Goal: Task Accomplishment & Management: Use online tool/utility

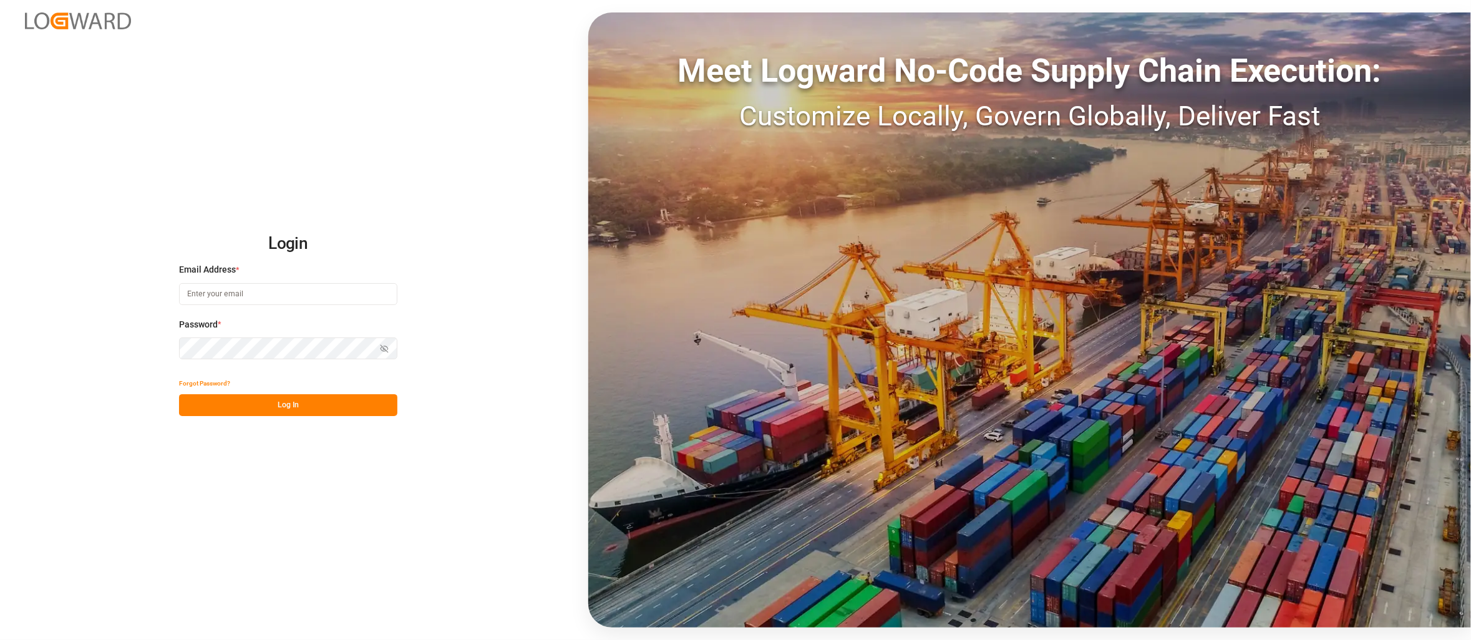
type input "[EMAIL_ADDRESS][PERSON_NAME][DOMAIN_NAME]"
click at [279, 400] on button "Log In" at bounding box center [288, 405] width 218 height 22
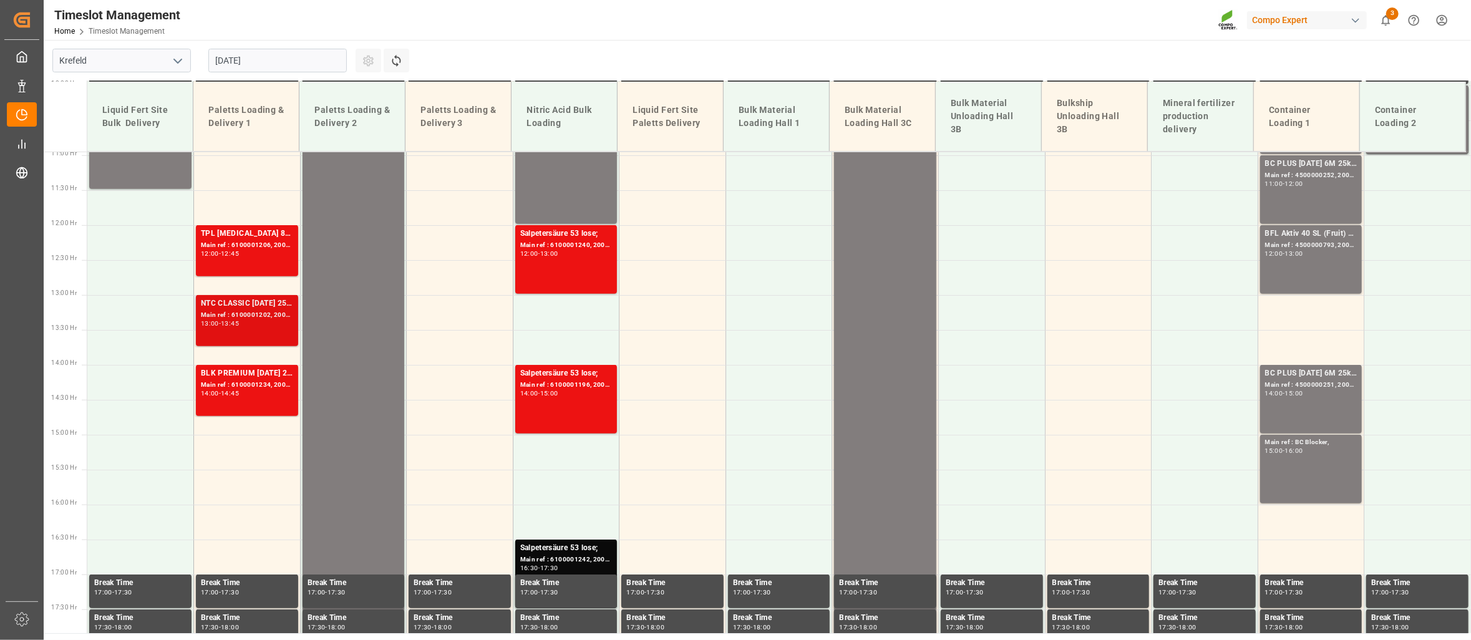
scroll to position [787, 0]
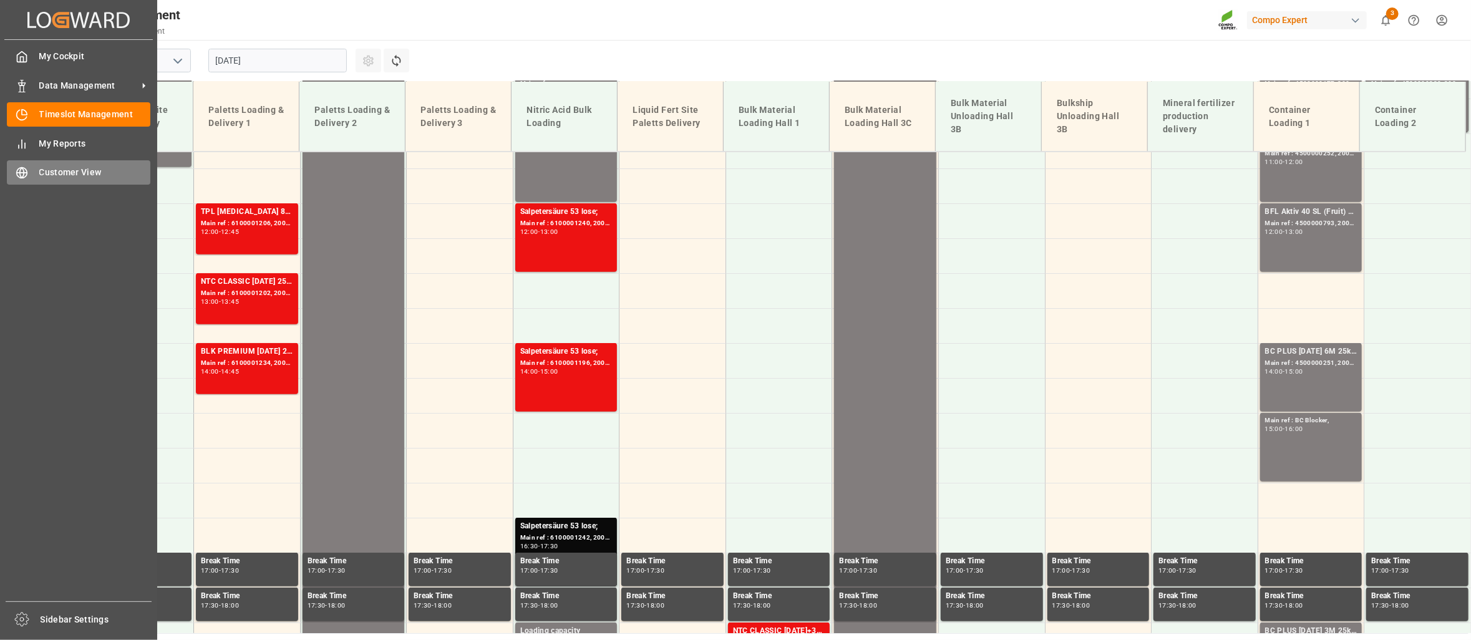
click at [61, 176] on span "Customer View" at bounding box center [95, 172] width 112 height 13
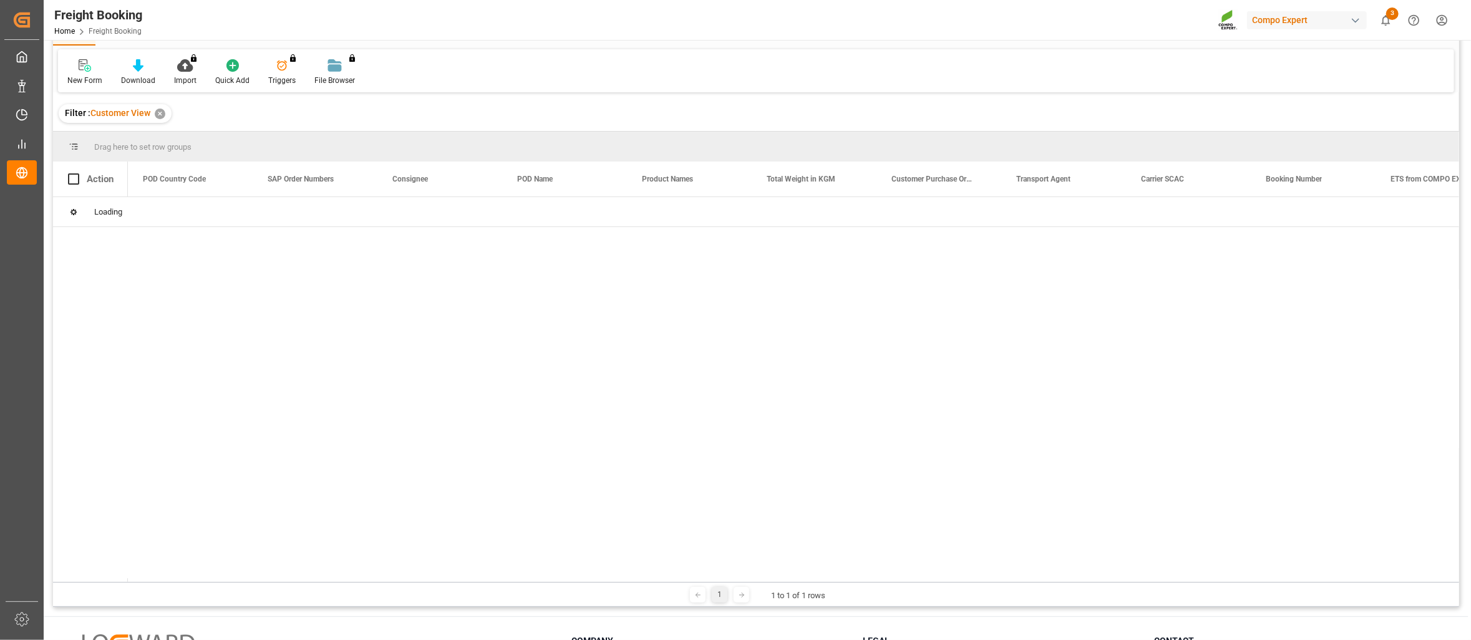
scroll to position [125, 0]
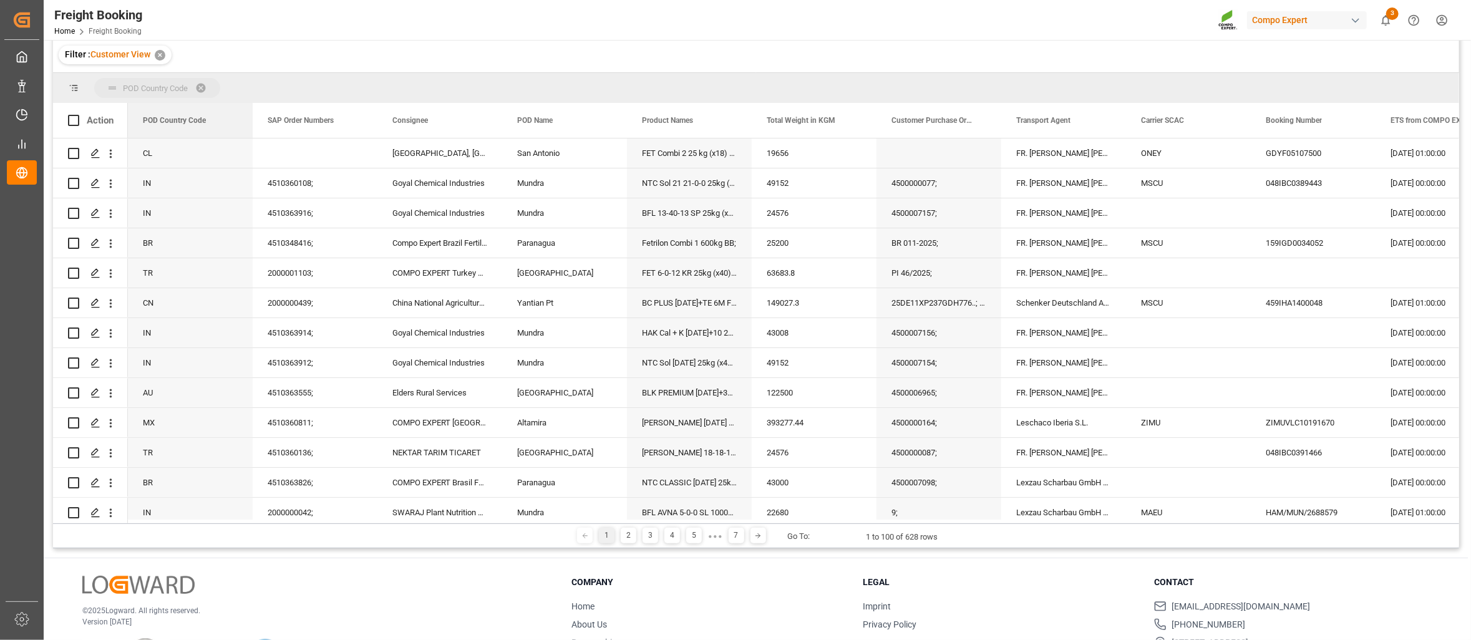
drag, startPoint x: 189, startPoint y: 120, endPoint x: 185, endPoint y: 80, distance: 40.2
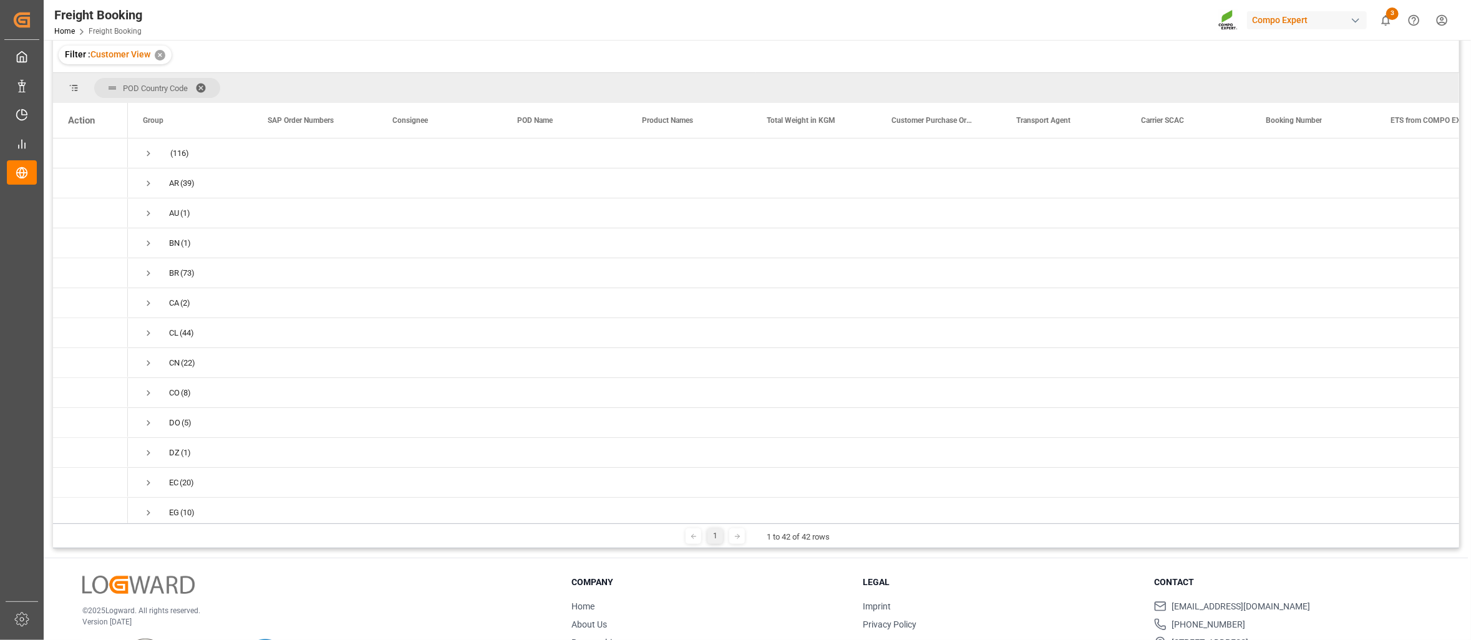
drag, startPoint x: 1460, startPoint y: 173, endPoint x: 1460, endPoint y: 211, distance: 38.7
click at [1460, 211] on main "Freight Booking code Equals Save Ctrl/CMD + S Home Edit Format View New Form Do…" at bounding box center [756, 237] width 1425 height 624
click at [152, 335] on span "Press SPACE to select this row." at bounding box center [148, 336] width 11 height 11
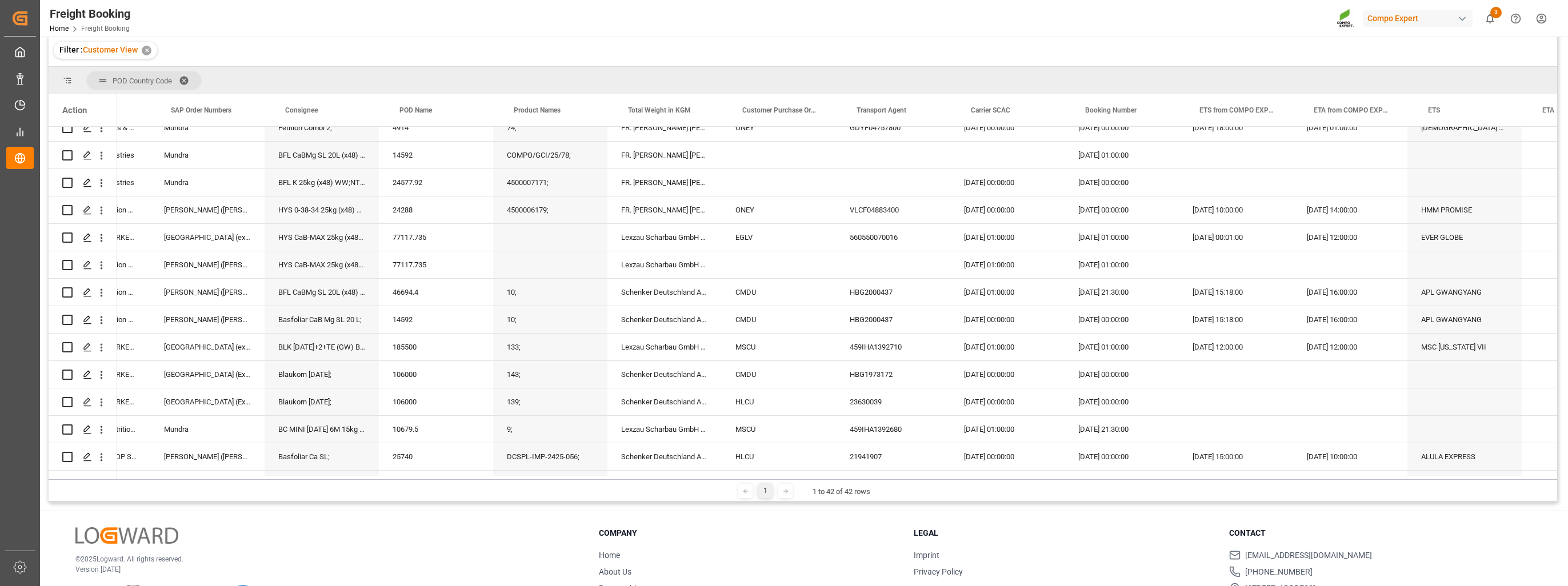
scroll to position [0, 0]
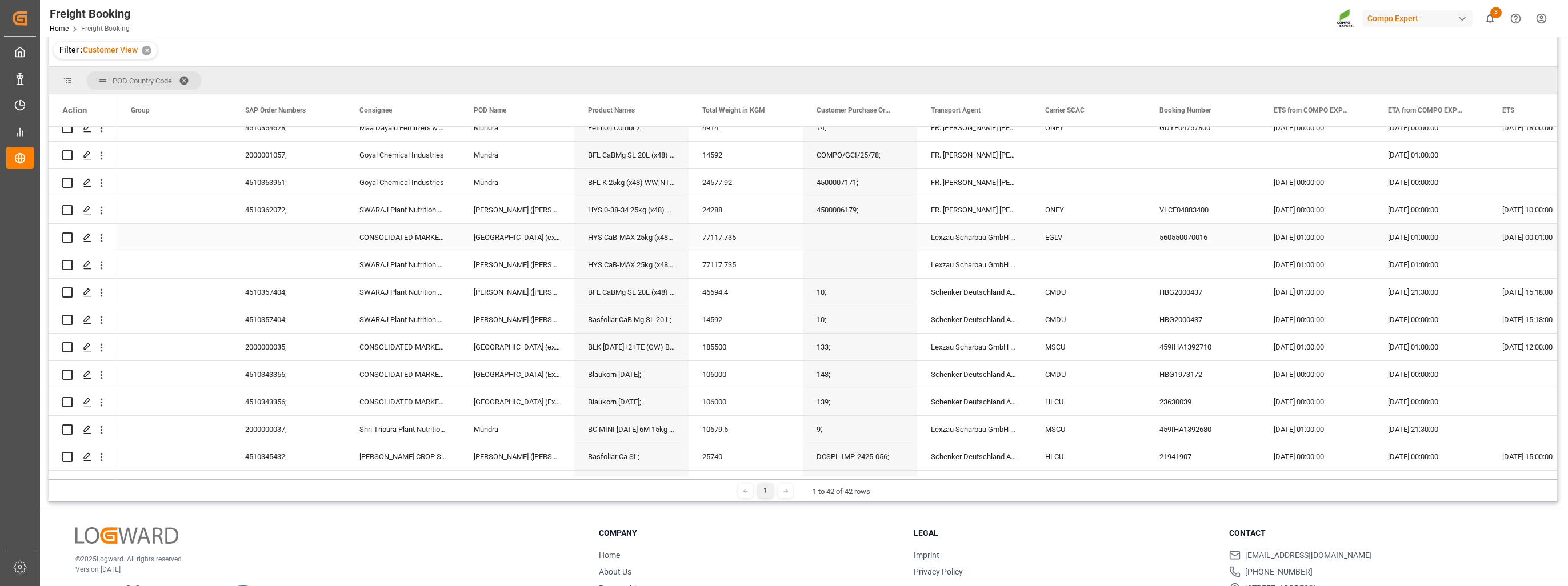
click at [384, 237] on div "CONSOLIDATED MARKETING COMPANY" at bounding box center [402, 237] width 114 height 27
click at [438, 236] on div "CONSOLIDATED MARKETING COMPANY" at bounding box center [402, 237] width 114 height 27
click at [551, 244] on div "[GEOGRAPHIC_DATA] (ex [GEOGRAPHIC_DATA])" at bounding box center [517, 237] width 114 height 27
click at [84, 233] on icon "Press SPACE to select this row." at bounding box center [87, 238] width 9 height 9
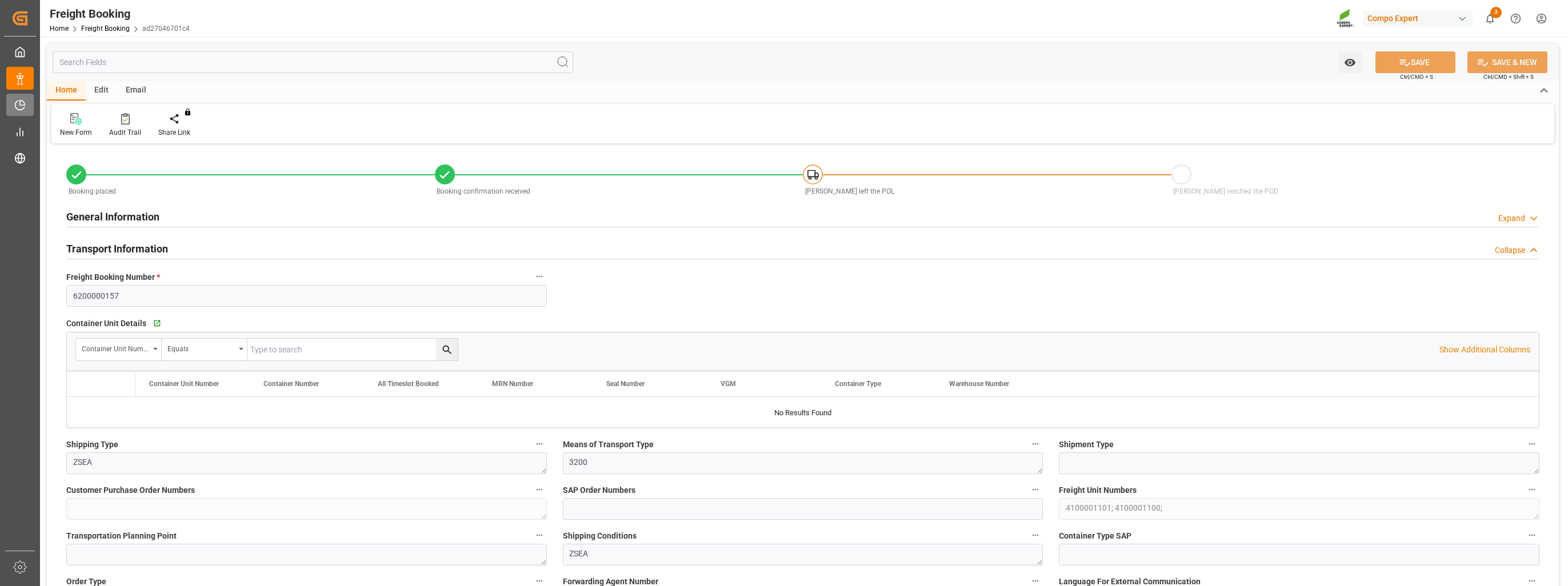
type input "Evergreen"
type input "Evergreen Marine Corp."
type input "9786841"
type input "DEHAM"
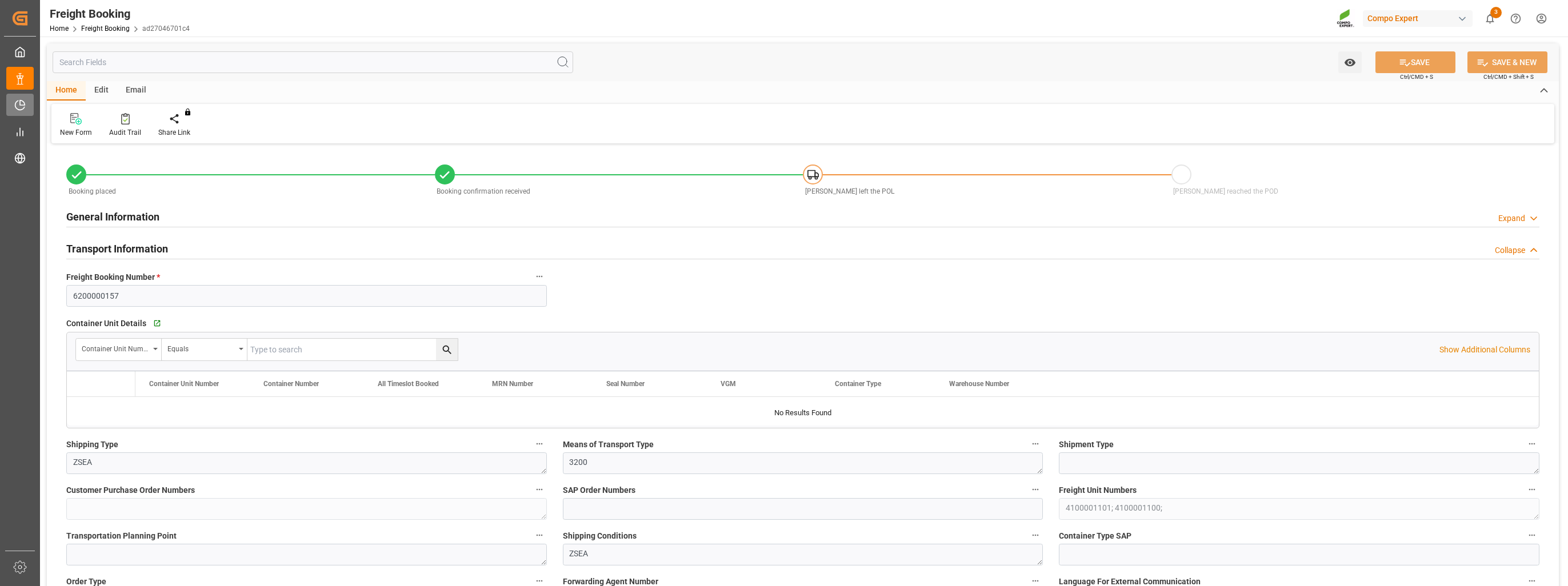
type input "INMAA"
type input "0"
type input "77117.735"
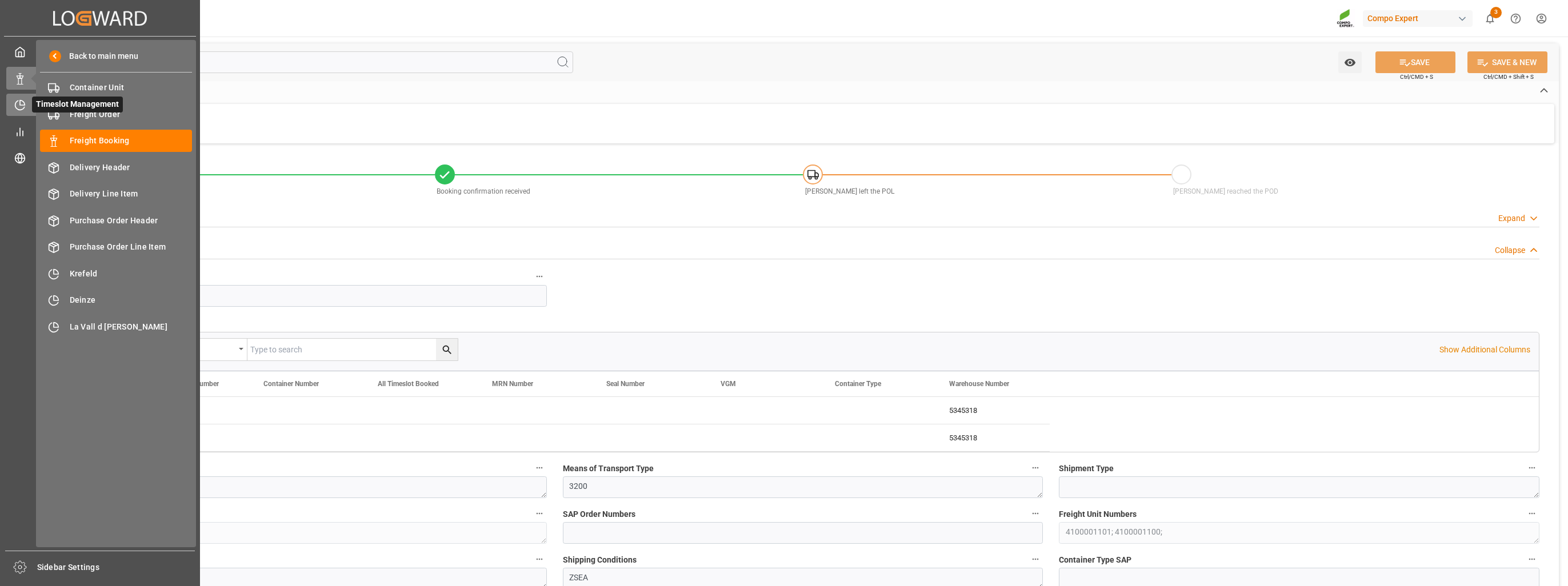
type input "[DATE] 21:30"
type input "[DATE] 01:00"
type input "[DATE] 00:01"
type input "[DATE] 12:00"
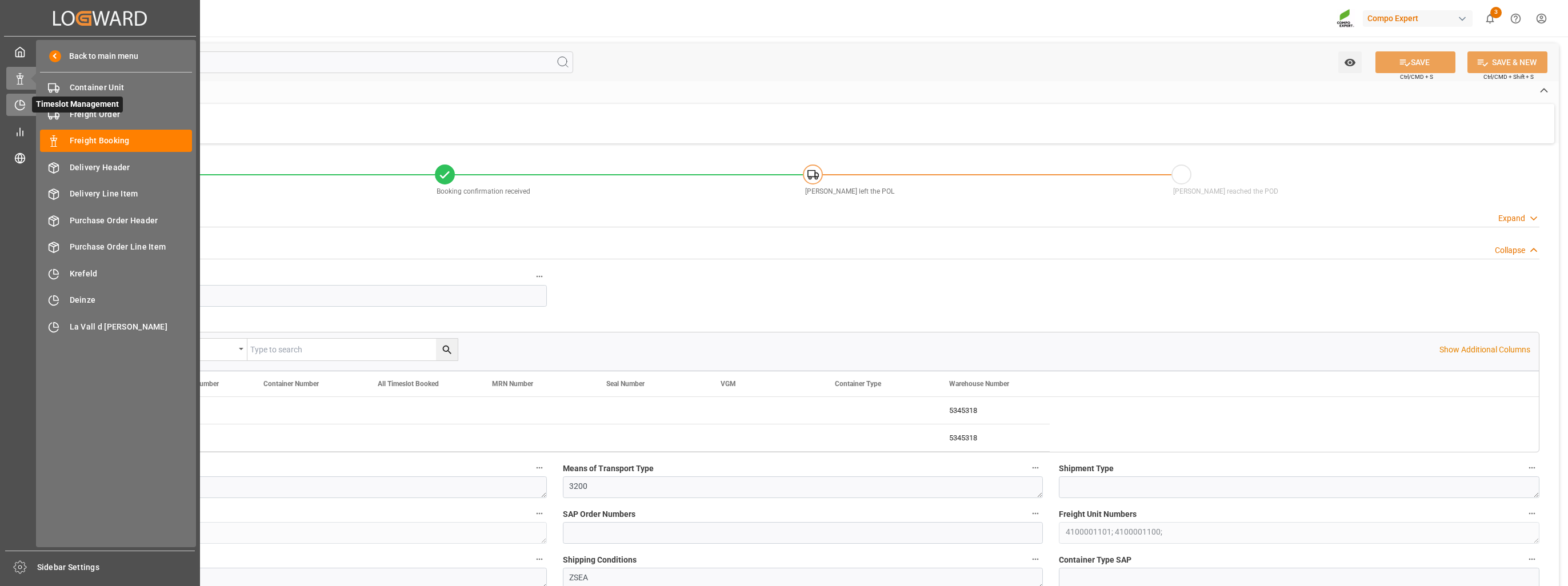
type input "[DATE] 15:53"
type input "[DATE] 13:50"
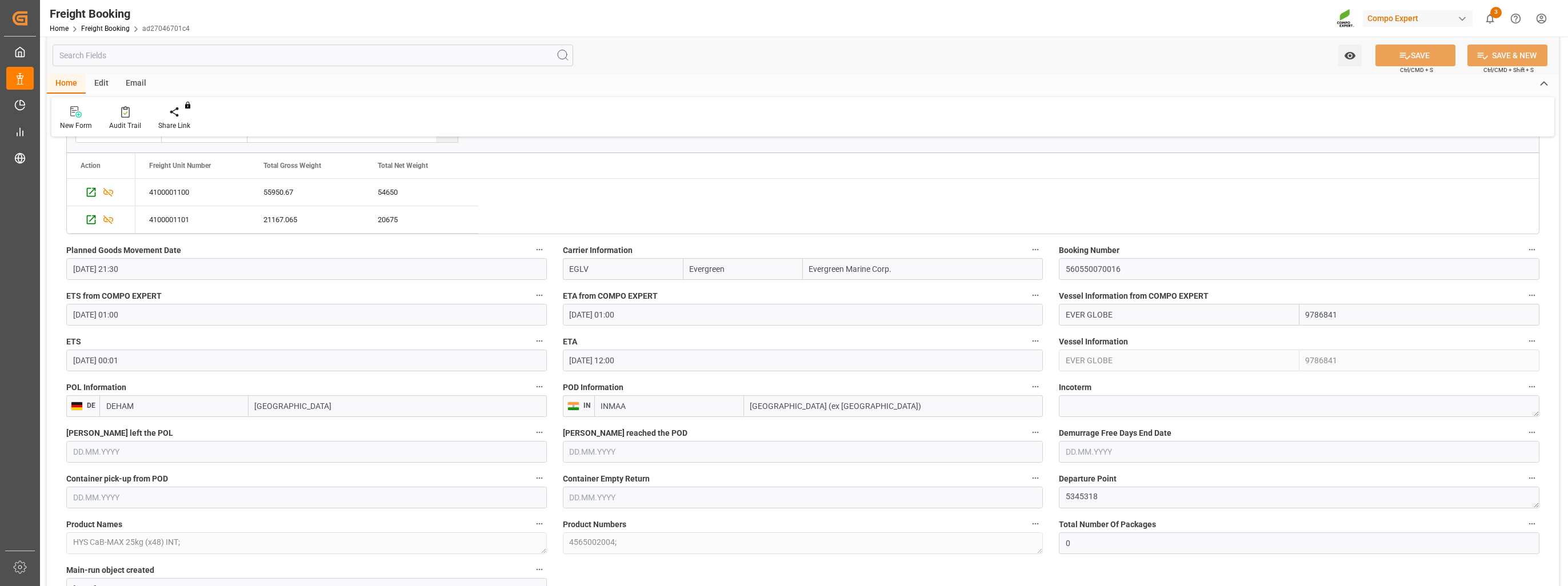
scroll to position [743, 0]
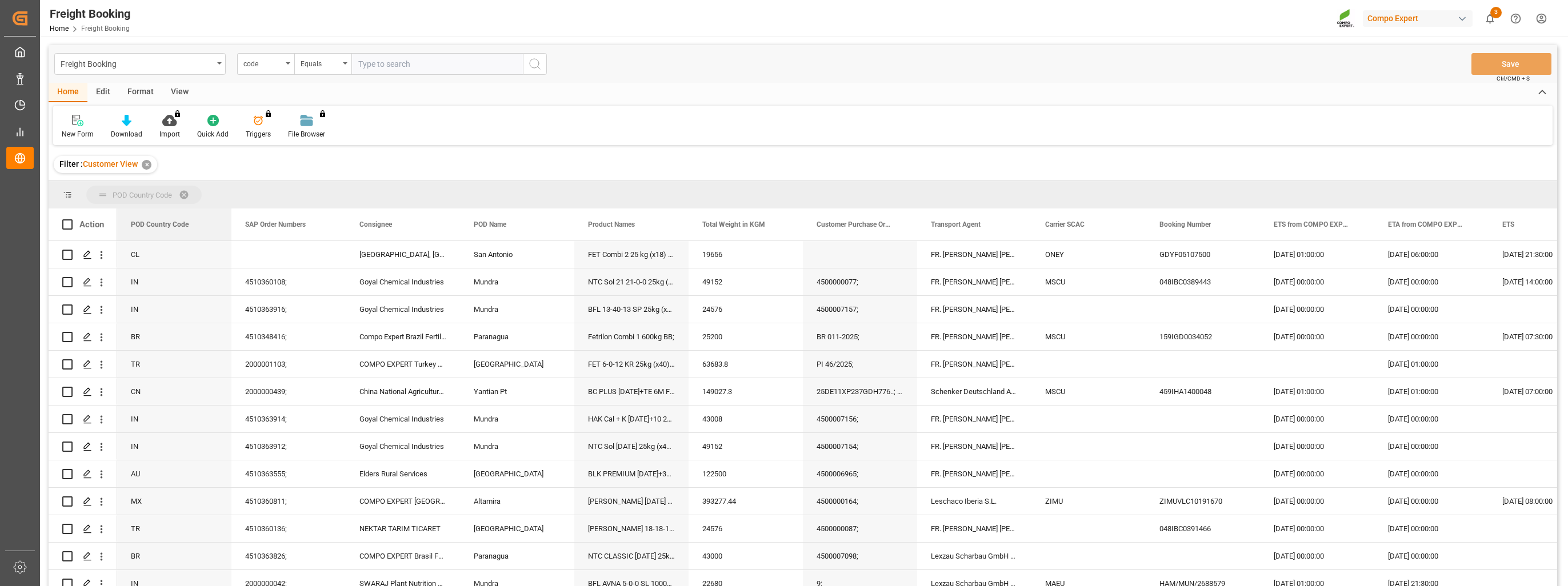
drag, startPoint x: 174, startPoint y: 224, endPoint x: 176, endPoint y: 204, distance: 20.1
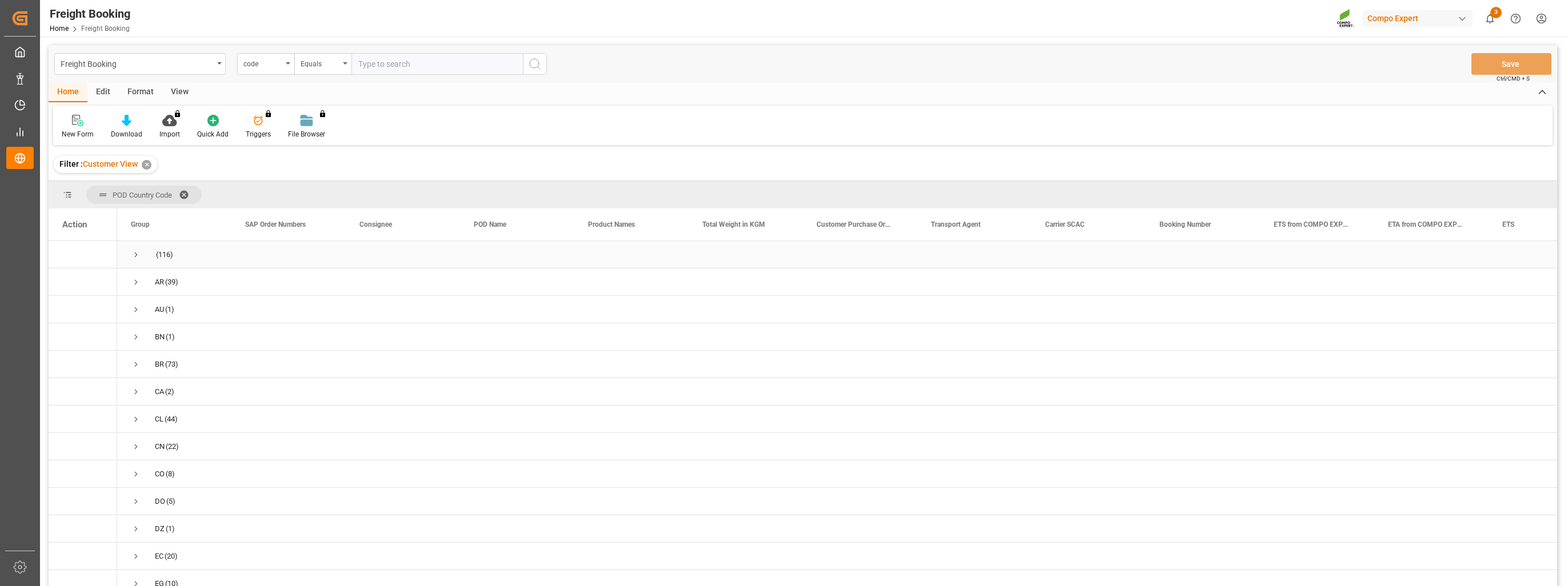
click at [135, 255] on span "Press SPACE to select this row." at bounding box center [136, 255] width 10 height 10
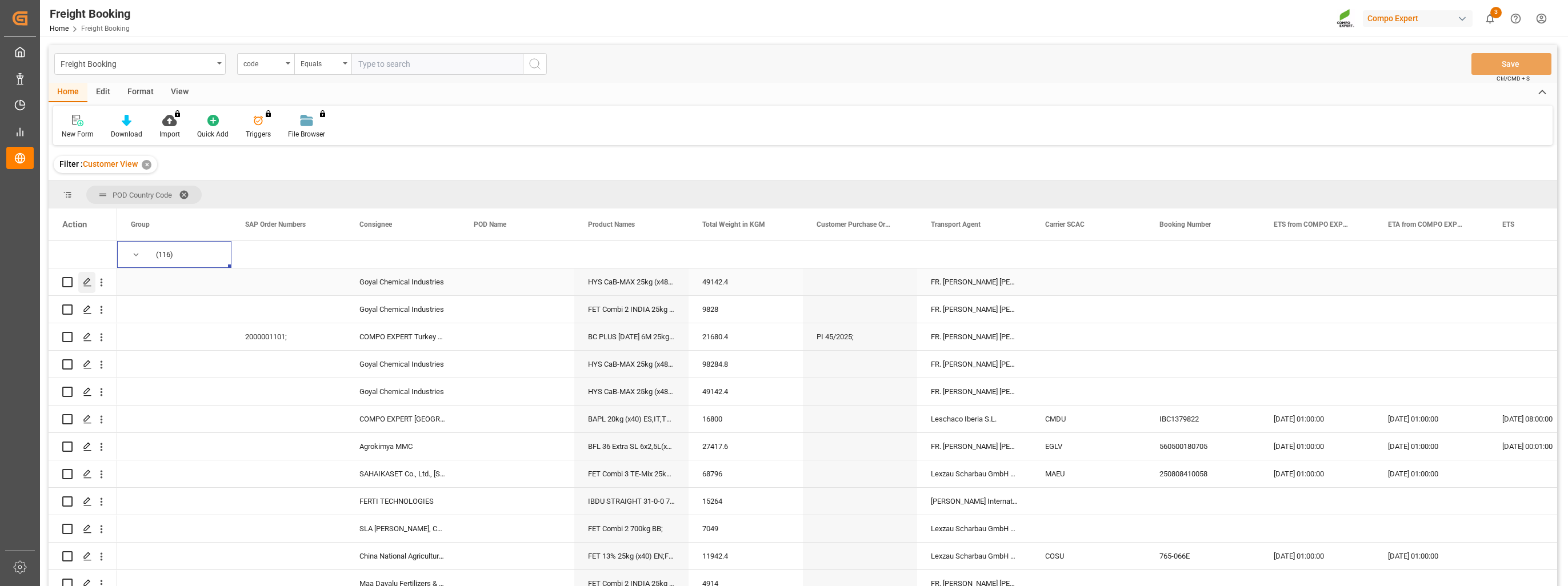
click at [82, 280] on icon "Press SPACE to select this row." at bounding box center [87, 282] width 9 height 9
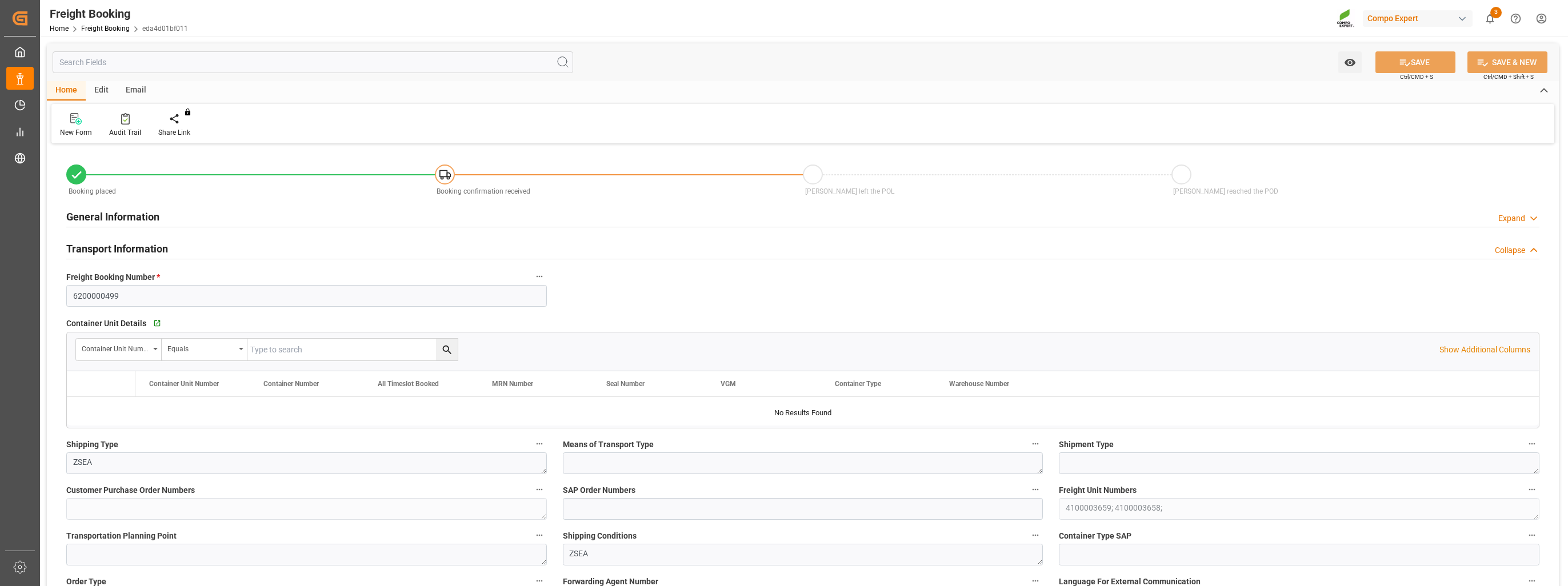
type input "0"
type input "49142.4"
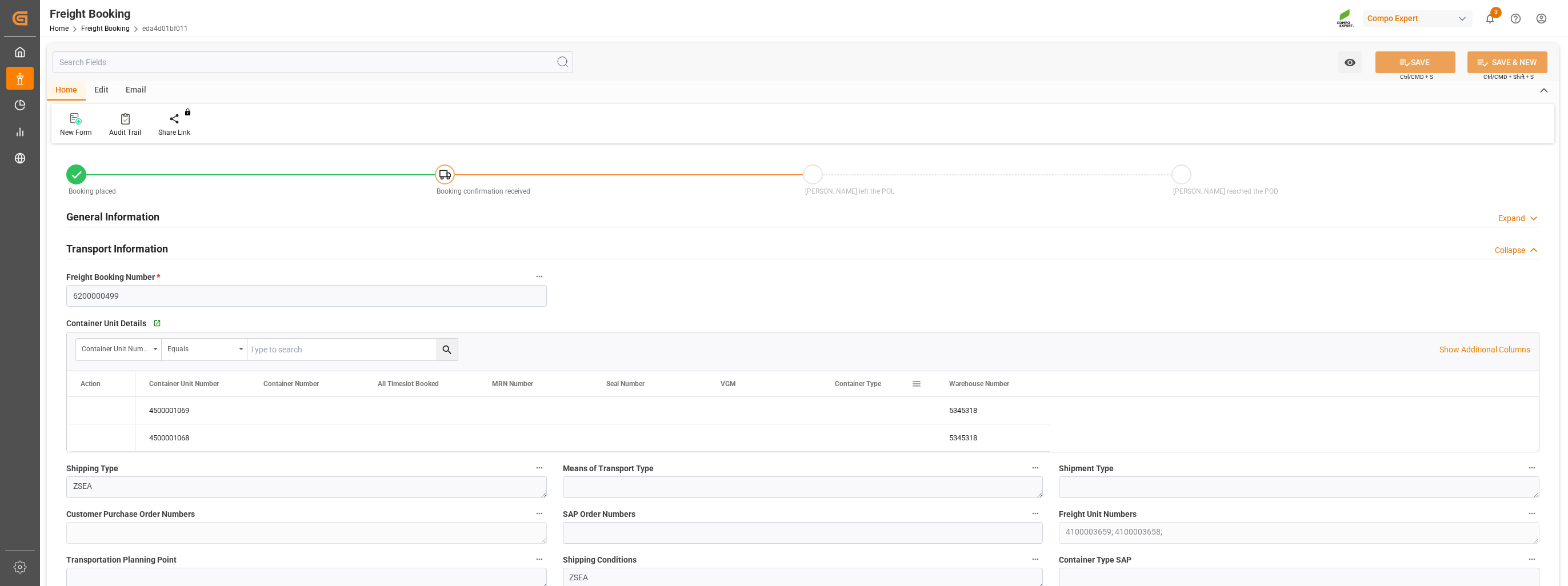
type input "[DATE] 21:30"
type input "[DATE] 09:44"
type input "[DATE] 09:45"
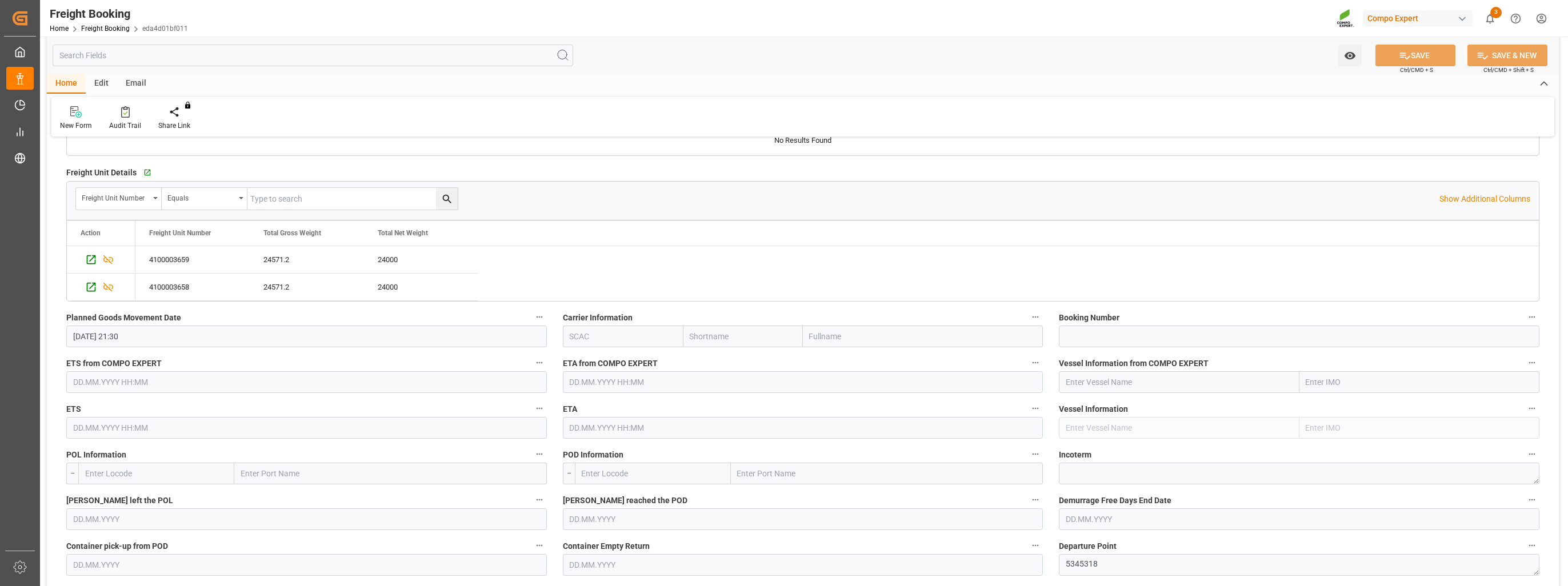
scroll to position [628, 0]
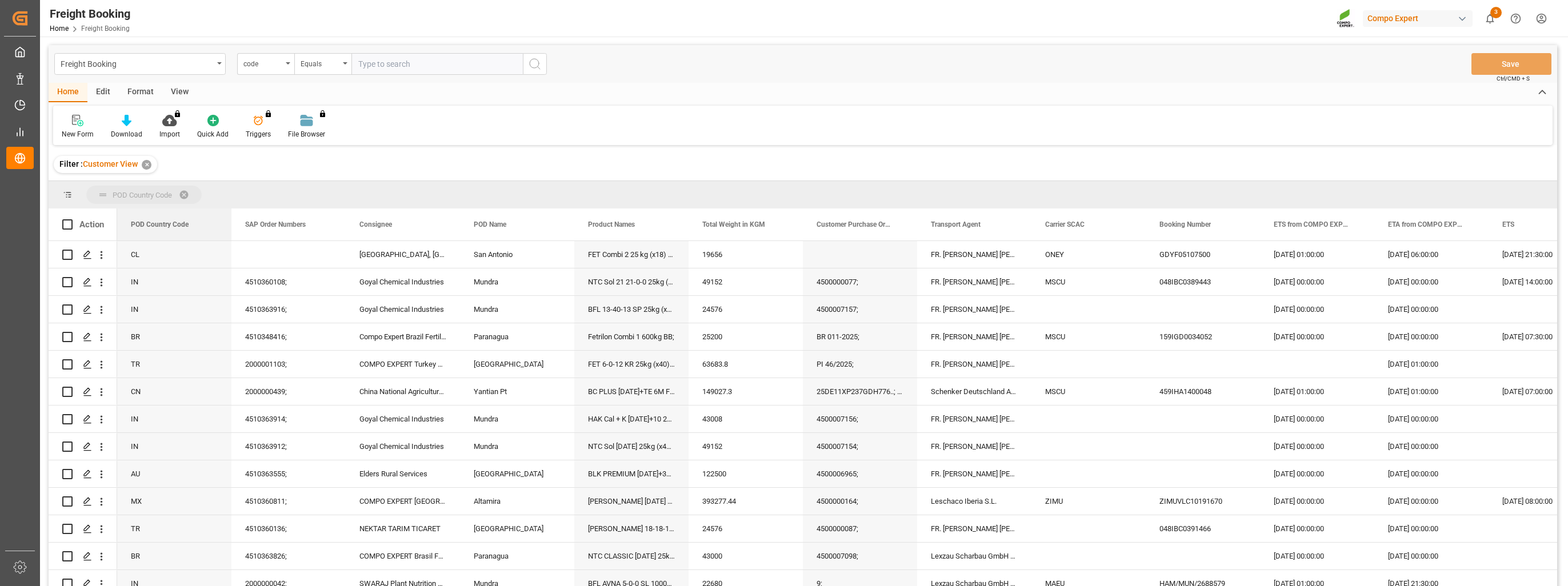
drag, startPoint x: 158, startPoint y: 229, endPoint x: 179, endPoint y: 200, distance: 35.8
